Goal: Communication & Community: Connect with others

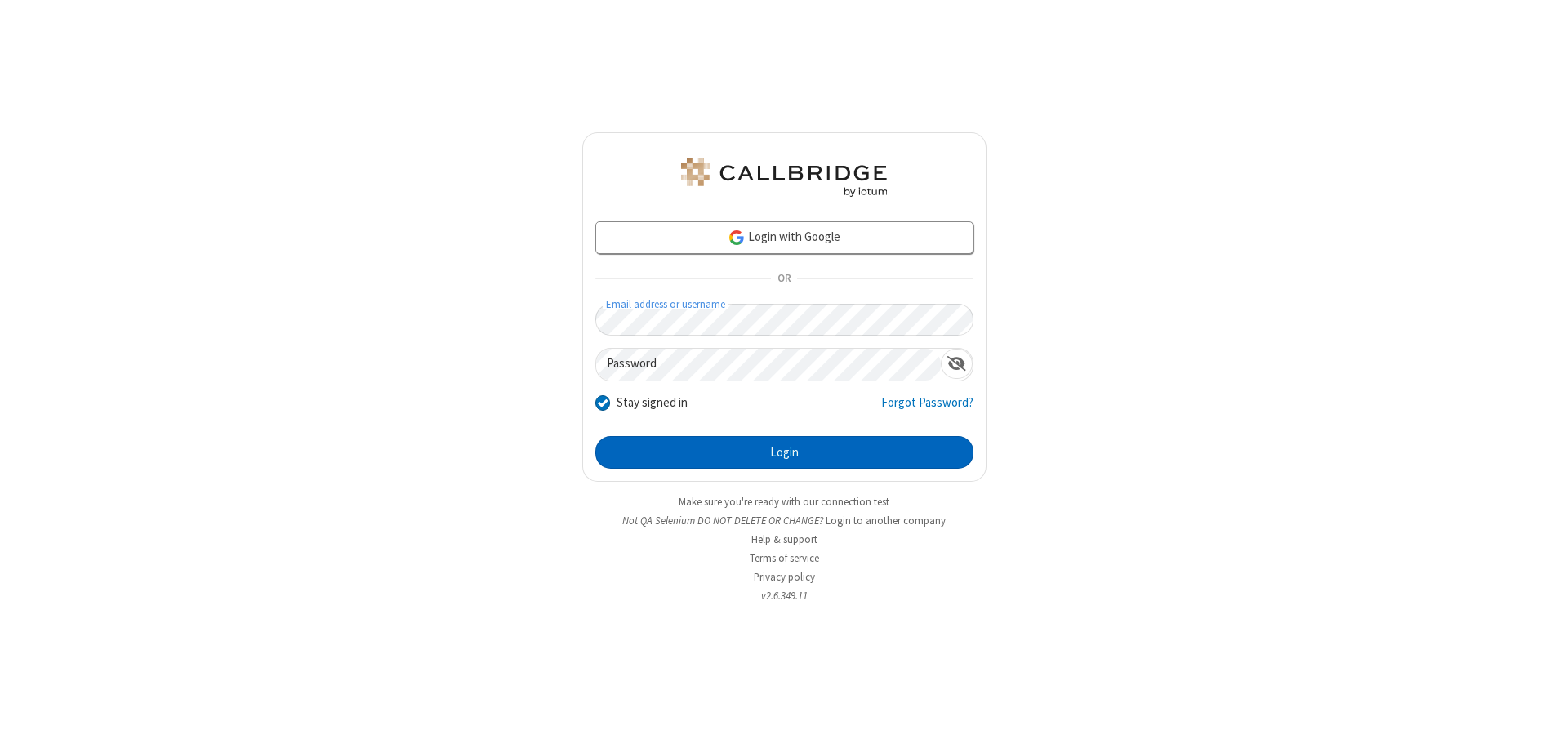
click at [784, 452] on button "Login" at bounding box center [784, 452] width 379 height 32
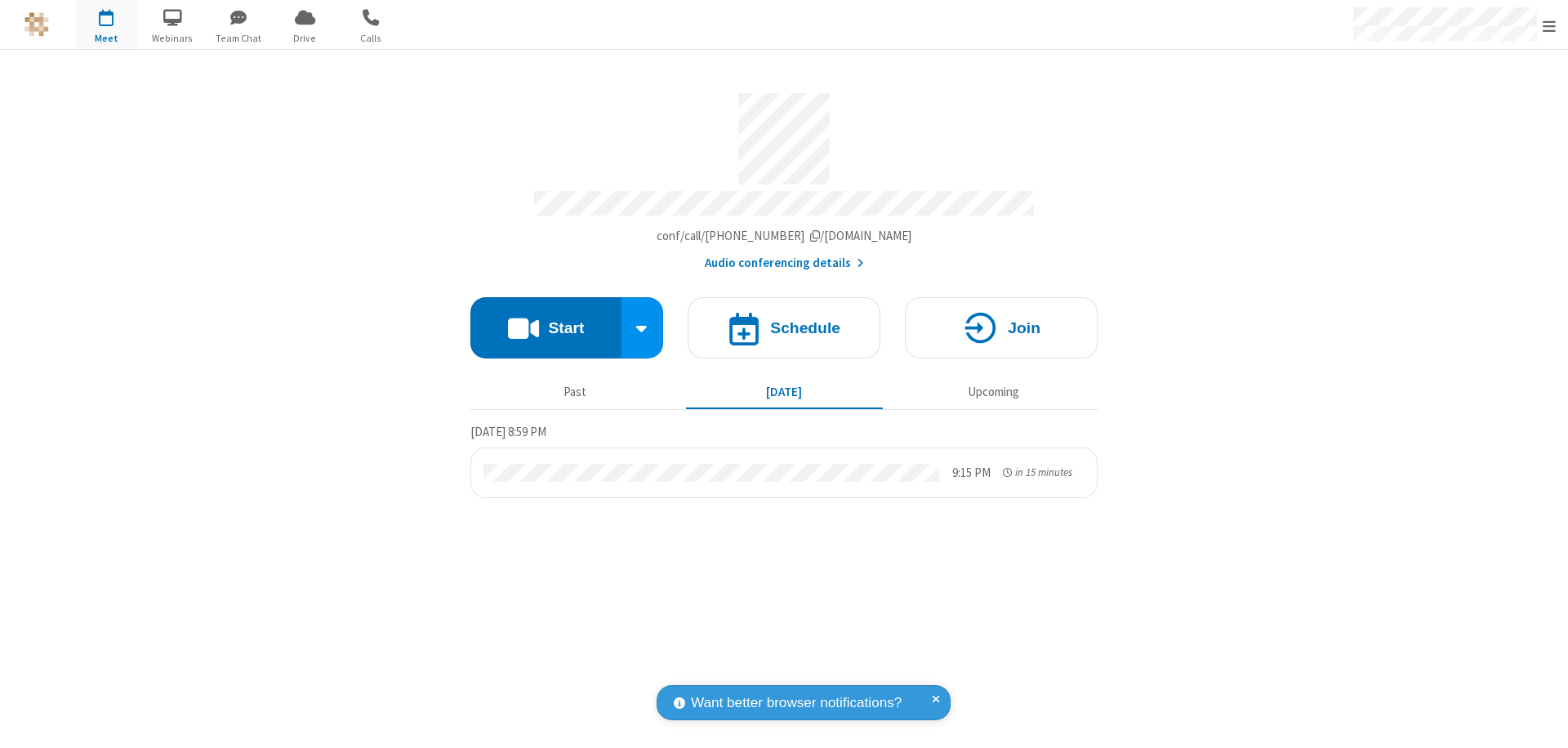
click at [238, 17] on span "button" at bounding box center [238, 16] width 61 height 28
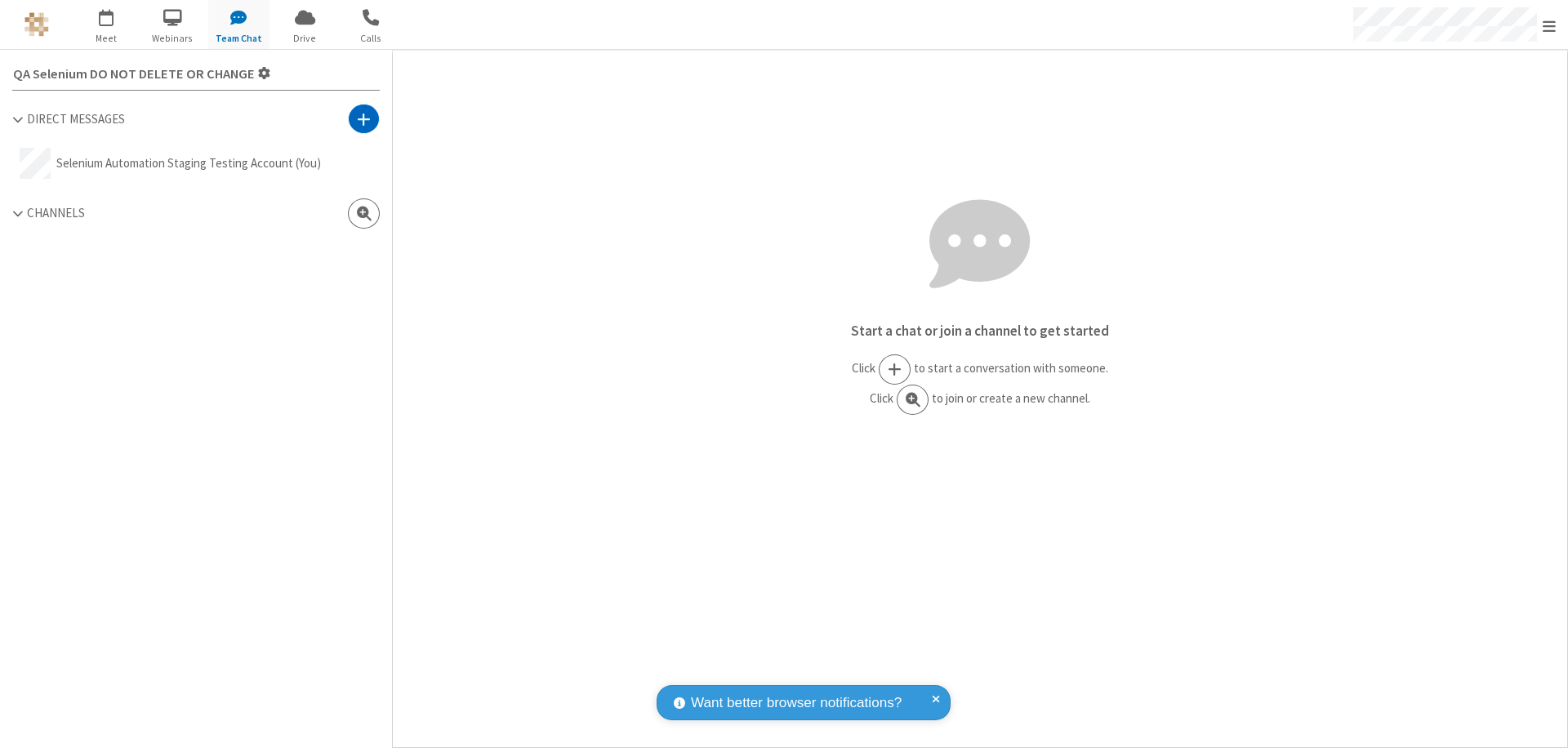
click at [363, 118] on span at bounding box center [363, 118] width 14 height 16
